Goal: Communication & Community: Answer question/provide support

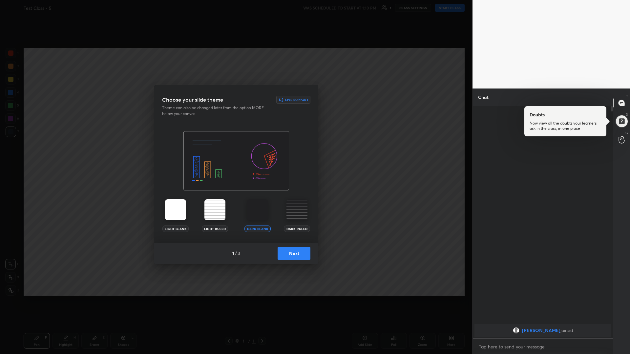
click at [292, 252] on button "Next" at bounding box center [294, 253] width 33 height 13
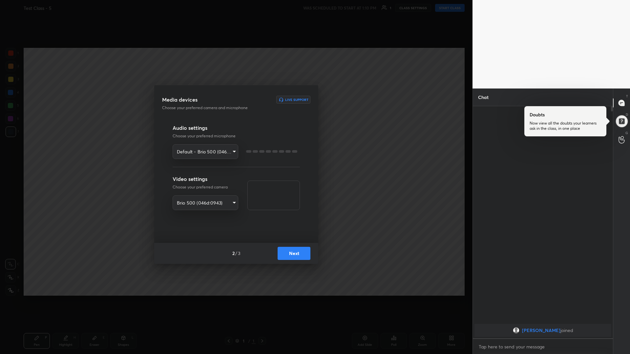
click at [292, 252] on button "Next" at bounding box center [294, 253] width 33 height 13
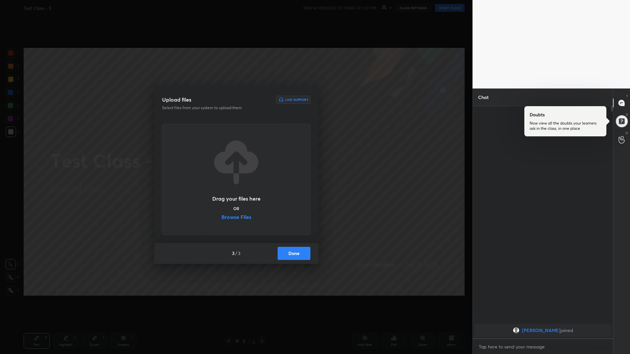
click at [292, 252] on button "Done" at bounding box center [294, 253] width 33 height 13
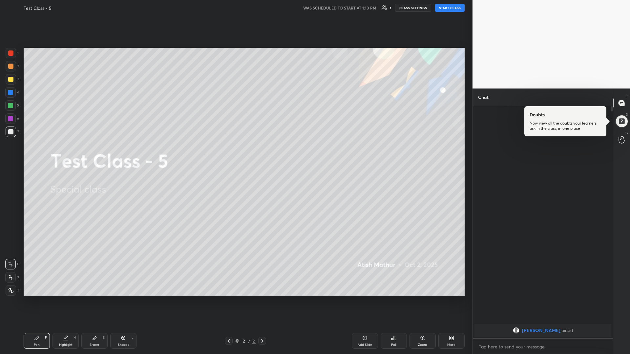
drag, startPoint x: 447, startPoint y: 8, endPoint x: 447, endPoint y: 319, distance: 311.0
click at [447, 8] on button "START CLASS" at bounding box center [450, 8] width 30 height 8
click at [15, 83] on div at bounding box center [11, 79] width 10 height 10
click at [11, 294] on div at bounding box center [11, 290] width 10 height 10
click at [95, 343] on div "Eraser" at bounding box center [95, 344] width 10 height 3
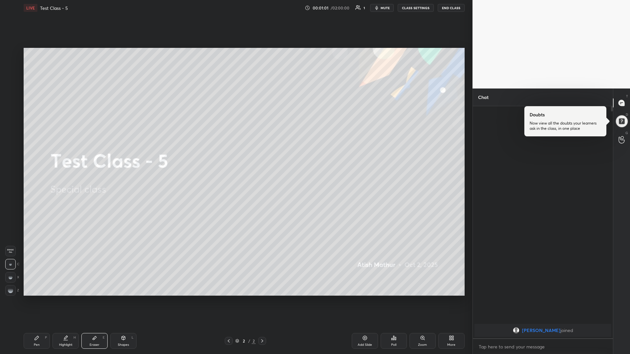
drag, startPoint x: 366, startPoint y: 341, endPoint x: 374, endPoint y: 338, distance: 8.2
click at [367, 342] on div "Add Slide" at bounding box center [365, 341] width 26 height 16
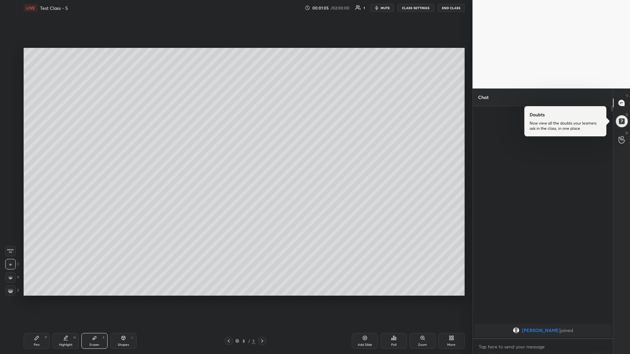
click at [38, 341] on div "Pen P" at bounding box center [37, 341] width 26 height 16
click at [393, 340] on icon at bounding box center [393, 338] width 5 height 5
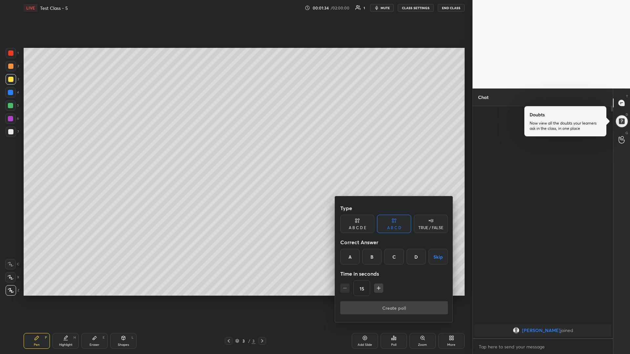
click at [311, 284] on div at bounding box center [315, 177] width 630 height 354
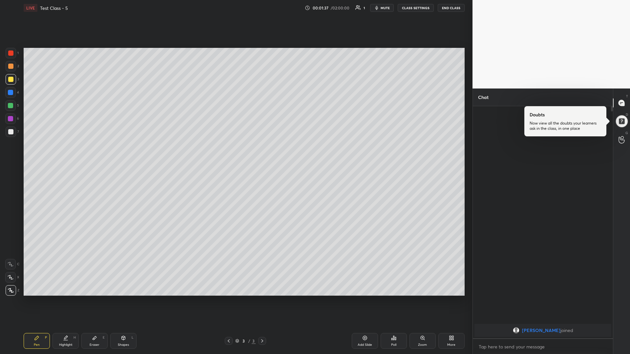
click at [454, 341] on div "More" at bounding box center [451, 341] width 26 height 16
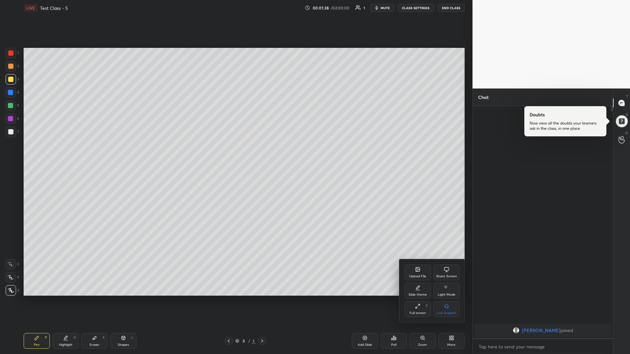
click at [412, 269] on div "Upload File" at bounding box center [418, 273] width 26 height 16
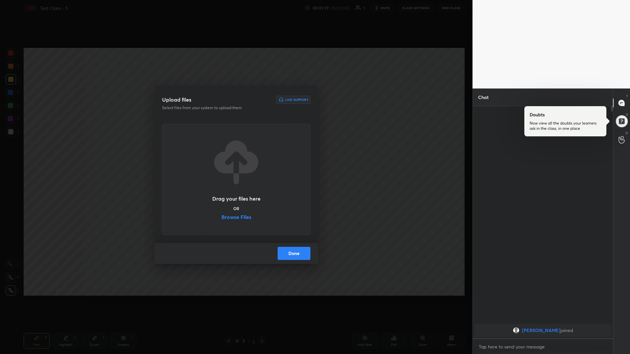
click at [226, 215] on label "Browse Files" at bounding box center [236, 218] width 30 height 7
click at [221, 215] on input "Browse Files" at bounding box center [221, 218] width 0 height 7
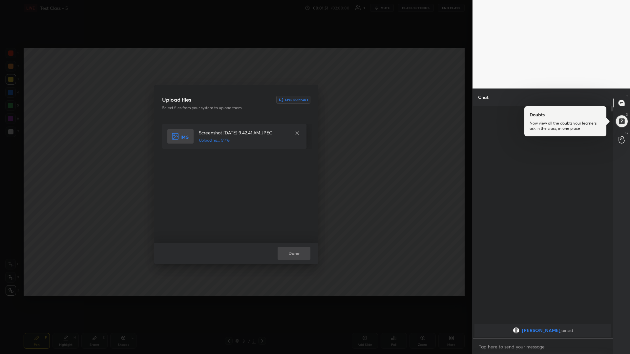
click at [297, 255] on div "Done" at bounding box center [236, 253] width 164 height 21
click at [297, 259] on button "Done" at bounding box center [294, 253] width 33 height 13
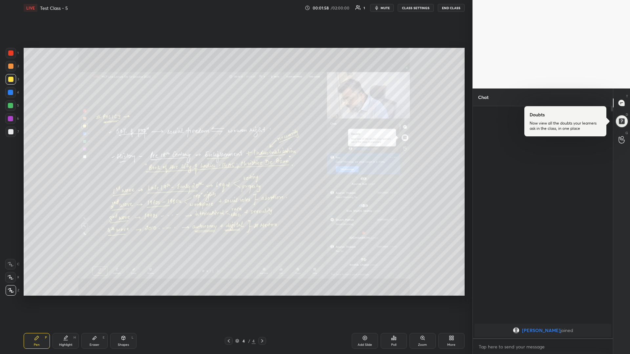
click at [421, 339] on icon at bounding box center [422, 338] width 5 height 5
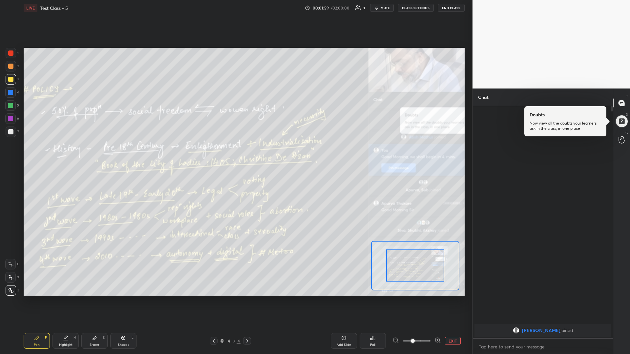
click at [454, 340] on button "EXIT" at bounding box center [453, 341] width 16 height 8
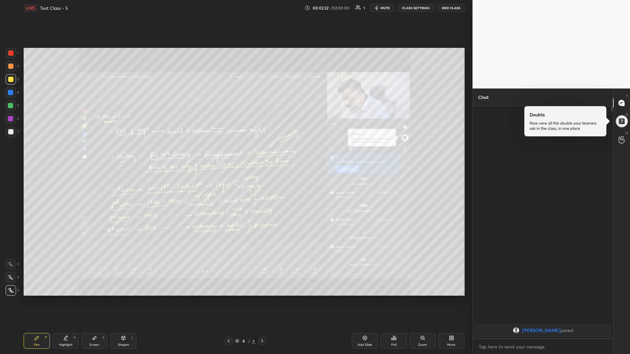
click at [377, 346] on div "Add Slide Poll Zoom More" at bounding box center [377, 341] width 175 height 16
click at [369, 344] on div "Add Slide" at bounding box center [365, 344] width 14 height 3
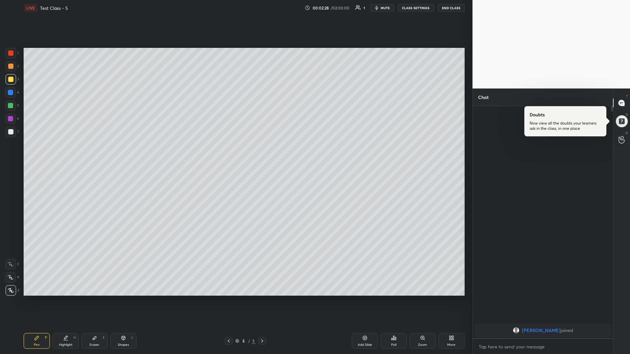
click at [13, 135] on div at bounding box center [11, 132] width 10 height 10
click at [392, 10] on button "mute" at bounding box center [382, 8] width 24 height 8
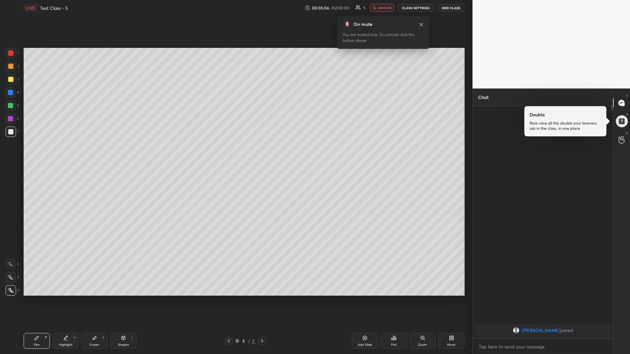
click at [446, 9] on button "END CLASS" at bounding box center [451, 8] width 27 height 8
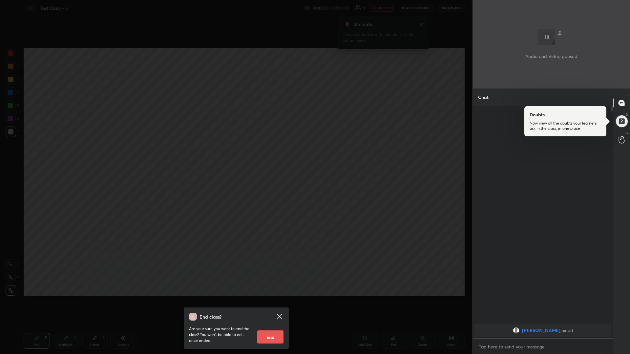
click at [279, 316] on icon at bounding box center [279, 316] width 5 height 5
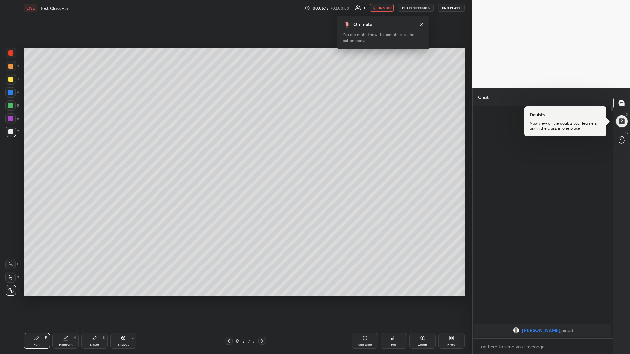
drag, startPoint x: 404, startPoint y: 7, endPoint x: 404, endPoint y: 318, distance: 311.0
click at [404, 7] on button "CLASS SETTINGS" at bounding box center [416, 8] width 36 height 8
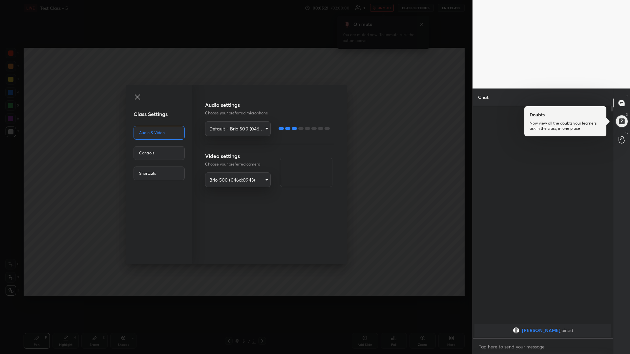
click at [136, 98] on icon at bounding box center [138, 97] width 8 height 8
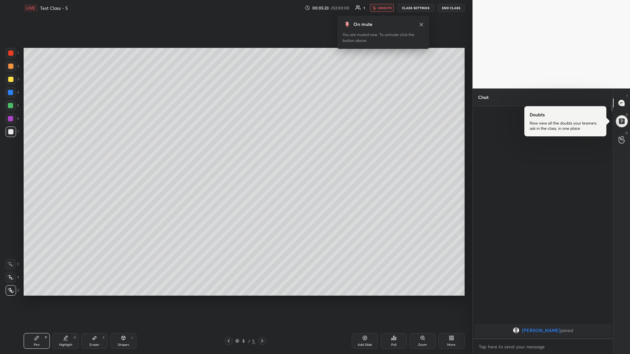
drag, startPoint x: 446, startPoint y: 5, endPoint x: 446, endPoint y: 316, distance: 311.0
click at [446, 5] on button "END CLASS" at bounding box center [451, 8] width 27 height 8
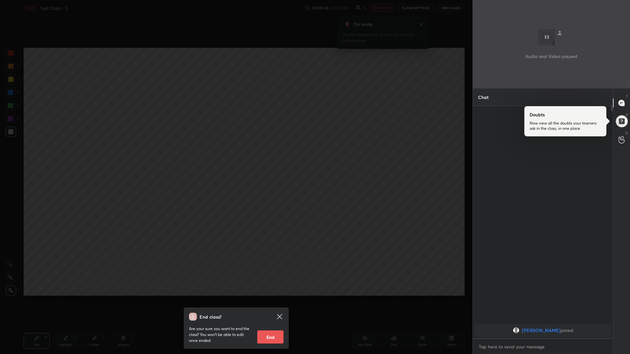
click at [278, 318] on icon at bounding box center [280, 317] width 8 height 8
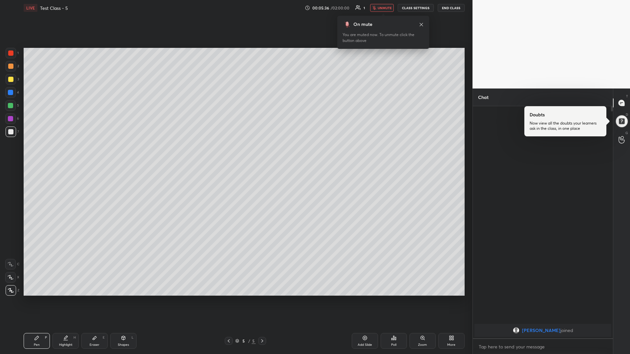
click at [449, 342] on div "More" at bounding box center [451, 341] width 26 height 16
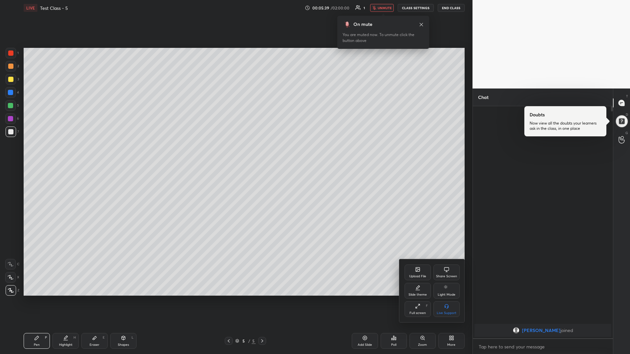
click at [417, 309] on icon at bounding box center [417, 306] width 5 height 5
click at [447, 289] on icon at bounding box center [446, 288] width 5 height 8
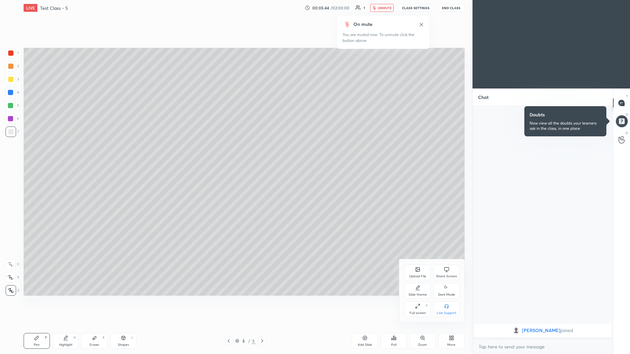
click at [447, 291] on icon at bounding box center [446, 288] width 5 height 8
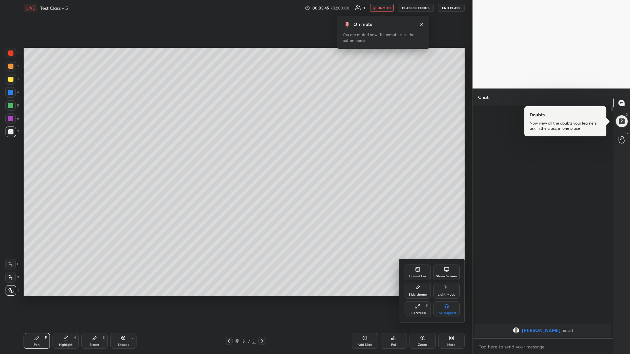
click at [417, 293] on div "Slide theme" at bounding box center [417, 294] width 18 height 3
click at [445, 294] on div "Light Ruled" at bounding box center [446, 294] width 17 height 3
click at [405, 269] on icon at bounding box center [404, 268] width 5 height 5
click at [390, 270] on div at bounding box center [315, 177] width 630 height 354
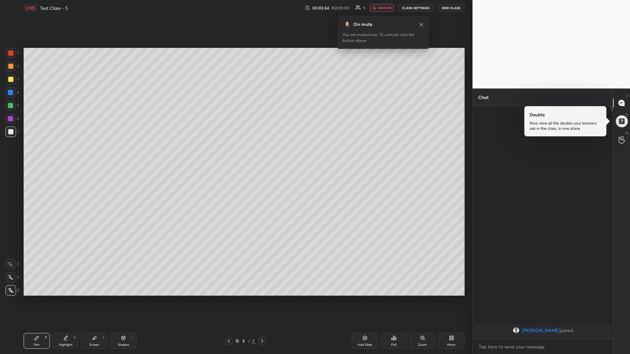
click at [360, 340] on div "Add Slide" at bounding box center [365, 341] width 26 height 16
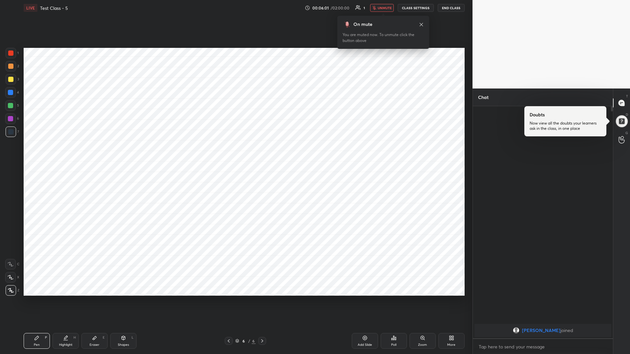
click at [124, 341] on div "Shapes L" at bounding box center [123, 341] width 26 height 16
click at [9, 265] on icon at bounding box center [10, 264] width 5 height 5
drag, startPoint x: 11, startPoint y: 55, endPoint x: 15, endPoint y: 54, distance: 3.7
click at [12, 56] on div at bounding box center [11, 53] width 10 height 10
click at [418, 339] on div "Zoom" at bounding box center [422, 341] width 26 height 16
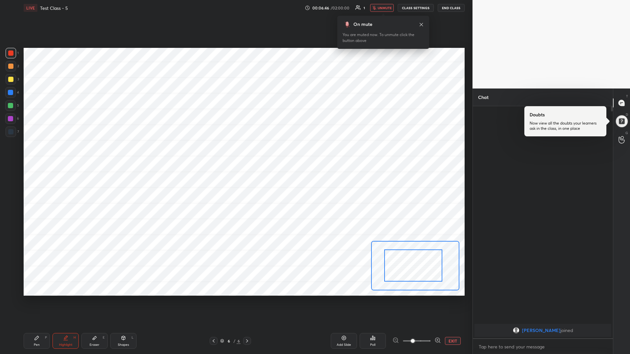
click at [453, 341] on button "EXIT" at bounding box center [453, 341] width 16 height 8
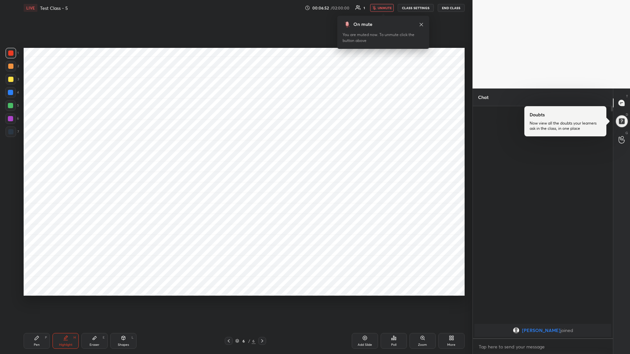
click at [447, 9] on button "END CLASS" at bounding box center [451, 8] width 27 height 8
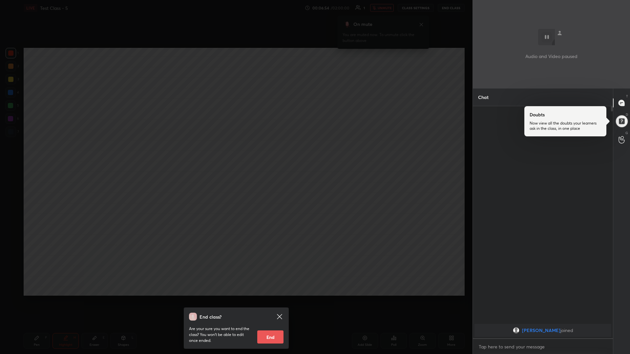
click at [267, 343] on button "End" at bounding box center [270, 337] width 26 height 13
type textarea "x"
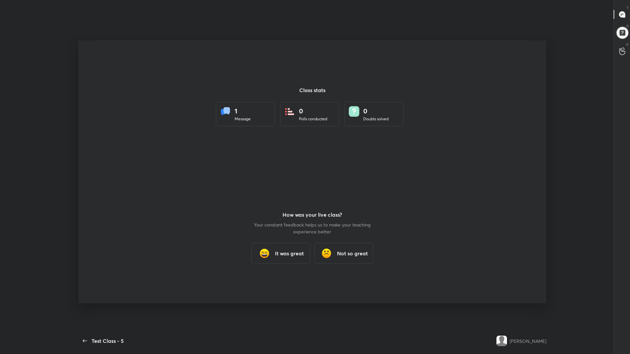
scroll to position [312, 555]
